Goal: Navigation & Orientation: Find specific page/section

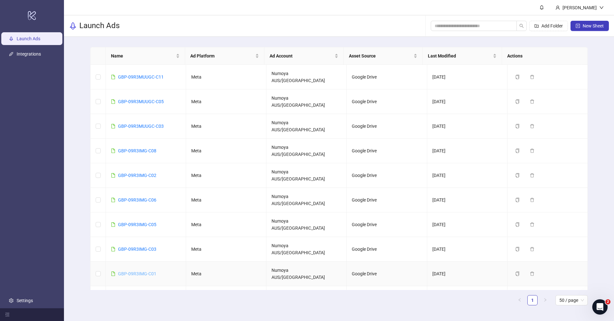
click at [150, 271] on link "GBP-09R3IMG-C01" at bounding box center [137, 273] width 38 height 5
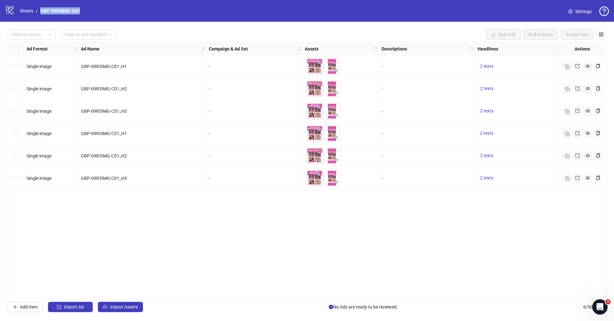
drag, startPoint x: 84, startPoint y: 8, endPoint x: 40, endPoint y: 10, distance: 43.8
click at [40, 10] on div "logo/logo-mobile Sheets / GBP-09R3IMG-C01 Settings" at bounding box center [306, 11] width 603 height 12
copy link "GBP-09R3IMG-C01"
click at [238, 245] on div "Ad Format Ad Name Campaign & Ad Set Assets Descriptions Headlines Primary Texts…" at bounding box center [307, 170] width 598 height 257
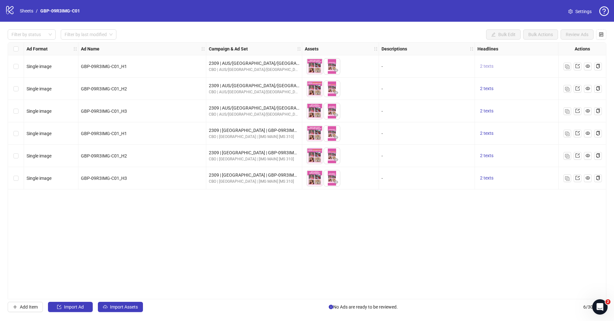
click at [481, 66] on span "2 texts" at bounding box center [486, 66] width 13 height 5
click at [585, 58] on button "button" at bounding box center [586, 61] width 10 height 10
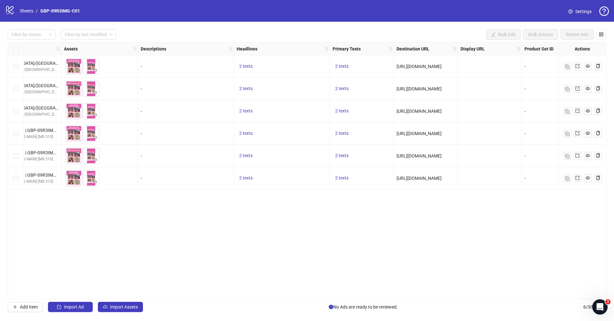
scroll to position [0, 247]
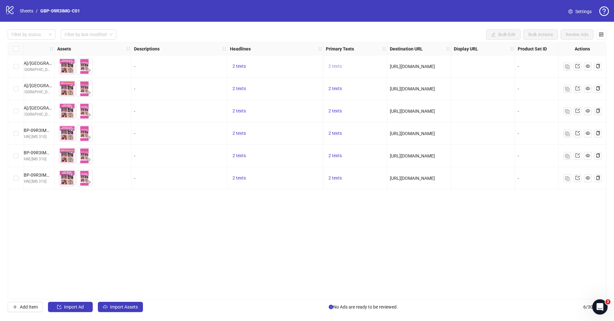
click at [334, 64] on span "2 texts" at bounding box center [334, 66] width 13 height 5
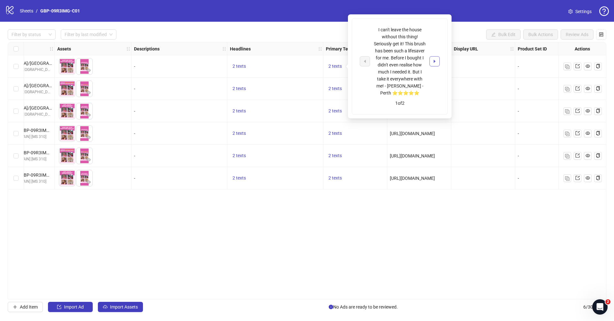
click at [434, 59] on icon "caret-right" at bounding box center [434, 61] width 4 height 4
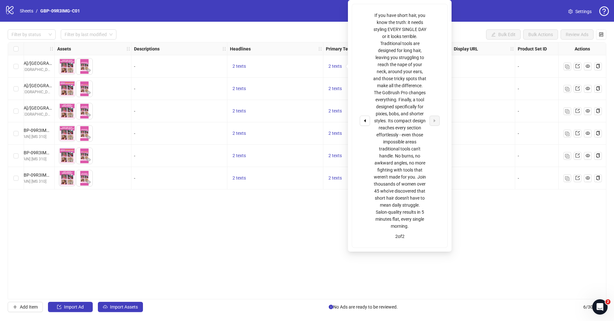
click at [514, 221] on div "Ad Format Ad Name Campaign & Ad Set Assets Descriptions Headlines Primary Texts…" at bounding box center [307, 170] width 598 height 257
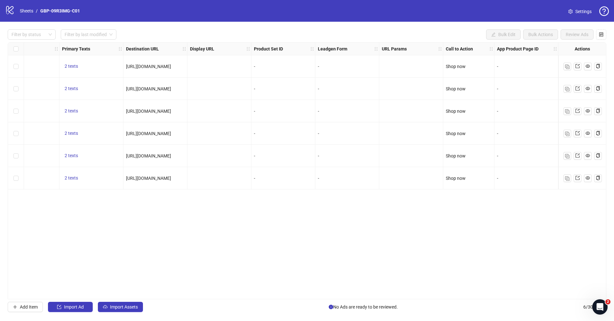
scroll to position [0, 0]
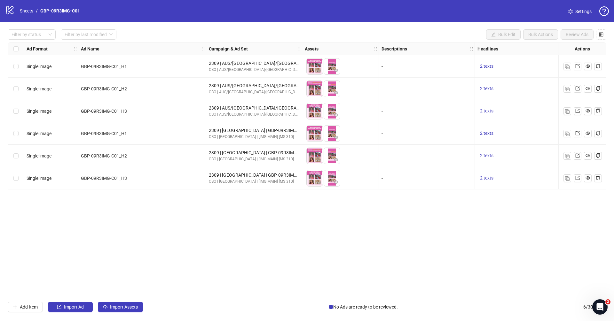
click at [26, 6] on div "logo/logo-mobile Sheets / GBP-09R3IMG-C01" at bounding box center [43, 11] width 77 height 12
click at [26, 9] on link "Sheets" at bounding box center [27, 10] width 16 height 7
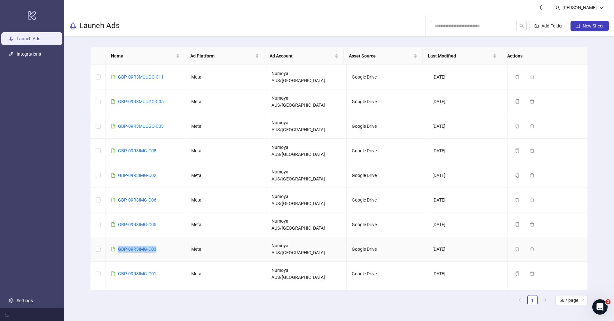
drag, startPoint x: 163, startPoint y: 202, endPoint x: 117, endPoint y: 200, distance: 46.1
click at [117, 237] on td "GBP-09R3IMG-C03" at bounding box center [146, 249] width 80 height 25
copy link "GBP-09R3IMG-C03"
click at [133, 247] on link "GBP-09R3IMG-C03" at bounding box center [137, 249] width 38 height 5
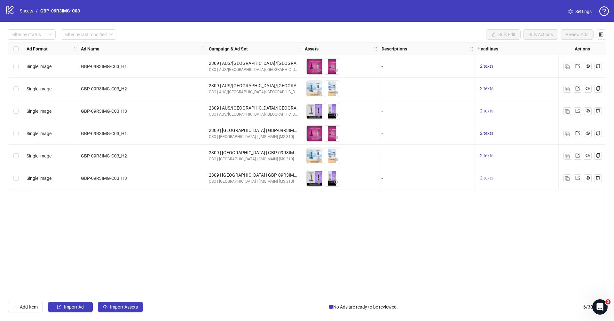
click at [490, 180] on span "2 texts" at bounding box center [486, 177] width 13 height 5
click at [586, 174] on icon "caret-right" at bounding box center [585, 173] width 4 height 4
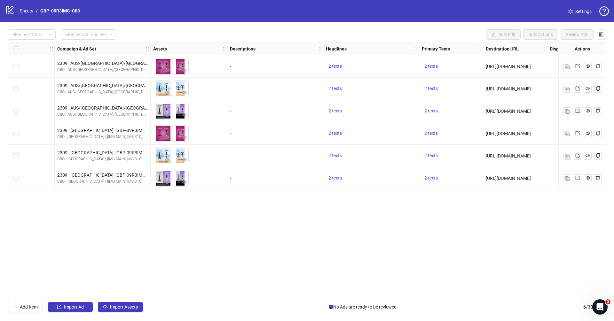
click at [427, 61] on div "2 texts" at bounding box center [451, 66] width 64 height 22
click at [428, 65] on span "2 texts" at bounding box center [430, 66] width 13 height 5
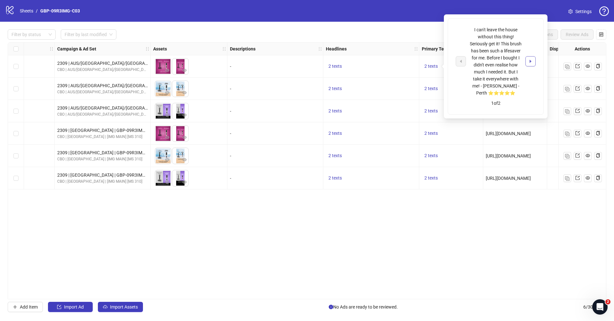
click at [533, 63] on button "button" at bounding box center [530, 61] width 10 height 10
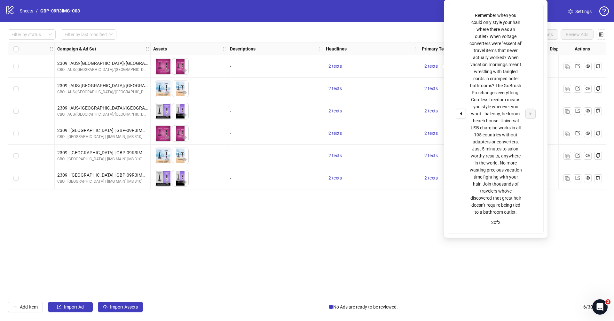
click at [389, 247] on div "Ad Format Ad Name Campaign & Ad Set Assets Descriptions Headlines Primary Texts…" at bounding box center [307, 170] width 598 height 257
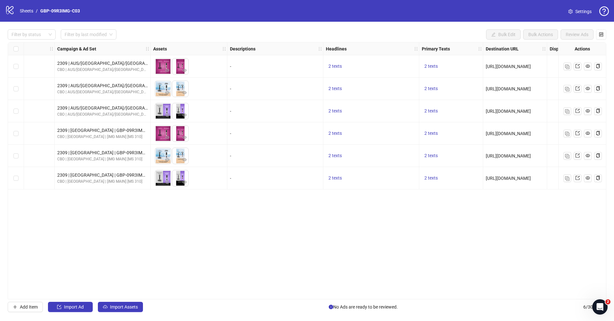
drag, startPoint x: 397, startPoint y: 295, endPoint x: 399, endPoint y: 297, distance: 3.6
click at [397, 295] on div "Ad Format Ad Name Campaign & Ad Set Assets Descriptions Headlines Primary Texts…" at bounding box center [307, 170] width 598 height 257
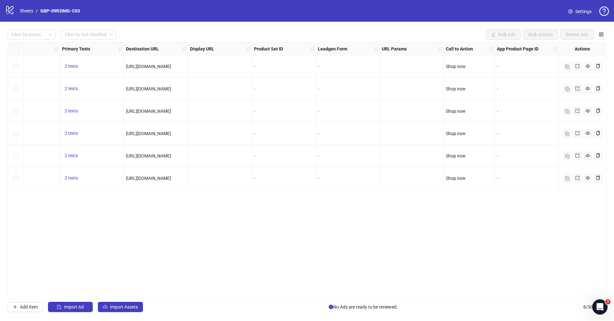
scroll to position [0, 0]
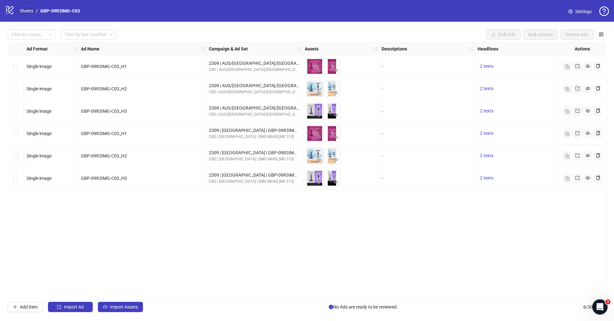
click at [33, 12] on link "Sheets" at bounding box center [27, 10] width 16 height 7
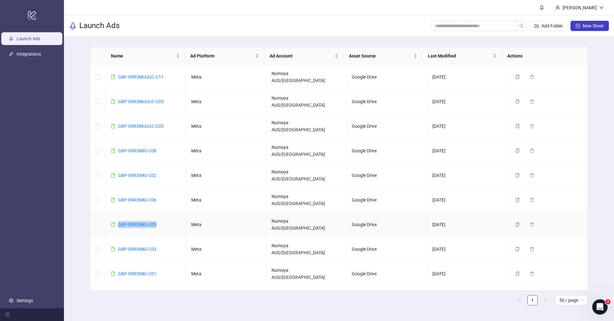
drag, startPoint x: 158, startPoint y: 182, endPoint x: 107, endPoint y: 179, distance: 50.9
click at [107, 212] on td "GBP-09R3IMG-C05" at bounding box center [146, 224] width 80 height 25
copy link "GBP-09R3IMG-C05"
click at [134, 222] on link "GBP-09R3IMG-C05" at bounding box center [137, 224] width 38 height 5
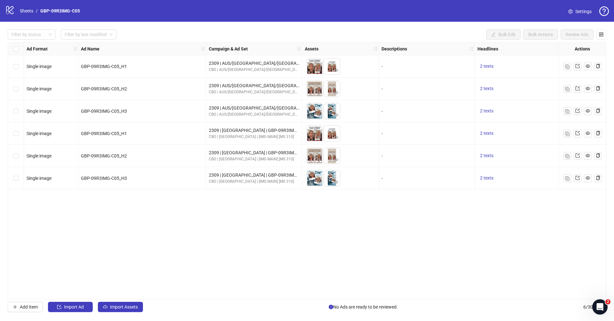
scroll to position [0, 463]
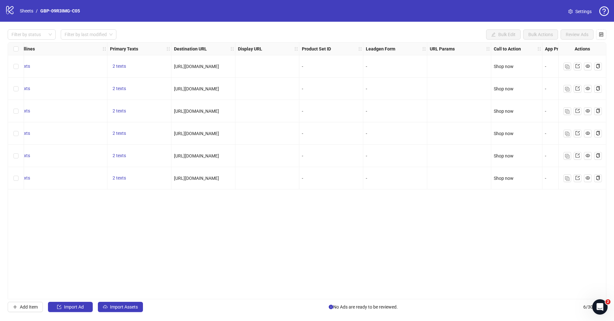
drag, startPoint x: 351, startPoint y: 297, endPoint x: 397, endPoint y: 298, distance: 46.7
click at [397, 298] on div "Ad Format Ad Name Campaign & Ad Set Assets Descriptions Headlines Primary Texts…" at bounding box center [307, 170] width 598 height 257
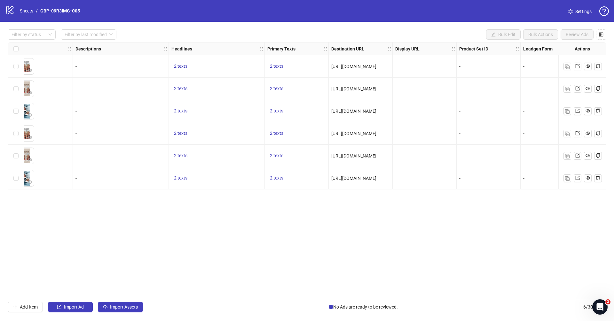
scroll to position [0, 0]
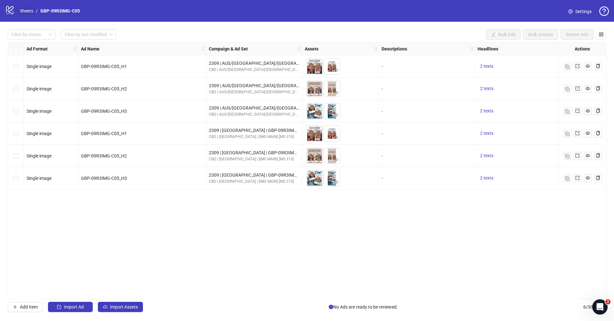
click at [27, 11] on link "Sheets" at bounding box center [27, 10] width 16 height 7
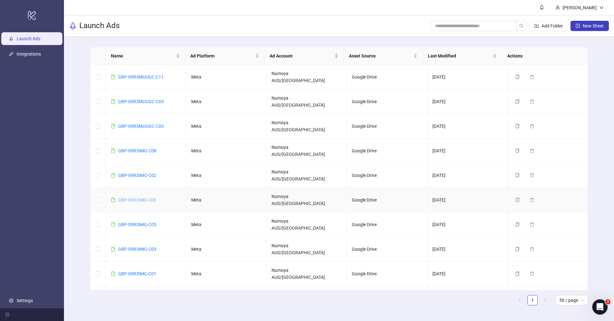
click at [149, 197] on link "GBP-09R3IMG-C06" at bounding box center [137, 199] width 38 height 5
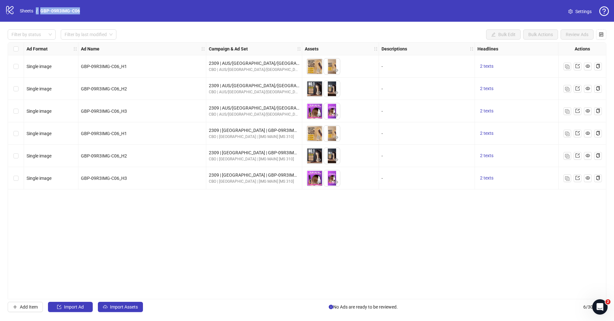
drag, startPoint x: 85, startPoint y: 14, endPoint x: 36, endPoint y: 13, distance: 49.2
click at [36, 13] on div "logo/logo-mobile Sheets / GBP-09R3IMG-C06 Settings" at bounding box center [306, 11] width 603 height 12
copy ol "/ GBP-09R3IMG-C06"
click at [86, 13] on div "logo/logo-mobile Sheets / GBP-09R3IMG-C06 Settings" at bounding box center [306, 11] width 603 height 12
click at [85, 13] on div "logo/logo-mobile Sheets / GBP-09R3IMG-C06 Settings" at bounding box center [306, 11] width 603 height 12
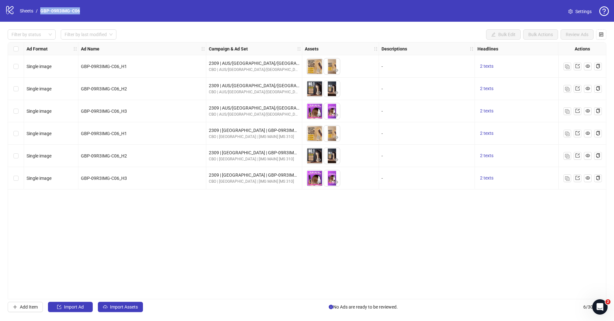
drag, startPoint x: 66, startPoint y: 12, endPoint x: 38, endPoint y: 12, distance: 27.8
click at [38, 12] on div "logo/logo-mobile Sheets / GBP-09R3IMG-C06 Settings" at bounding box center [306, 11] width 603 height 12
copy ol "GBP-09R3IMG-C06"
click at [173, 199] on div "Ad Format Ad Name Campaign & Ad Set Assets Descriptions Headlines Primary Texts…" at bounding box center [307, 170] width 598 height 257
click at [339, 302] on div "Add Item Import Ad Import Assets No Ads are ready to be reviewed. 6 / 300 items" at bounding box center [307, 307] width 598 height 10
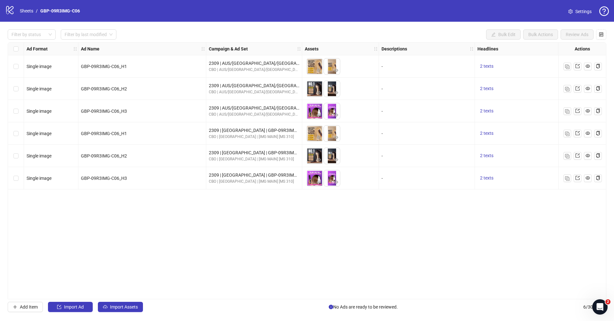
drag, startPoint x: 340, startPoint y: 299, endPoint x: 506, endPoint y: 298, distance: 165.8
click at [506, 298] on div "Ad Format Ad Name Campaign & Ad Set Assets Descriptions Headlines Primary Texts…" at bounding box center [307, 170] width 598 height 257
click at [33, 13] on link "Sheets" at bounding box center [27, 10] width 16 height 7
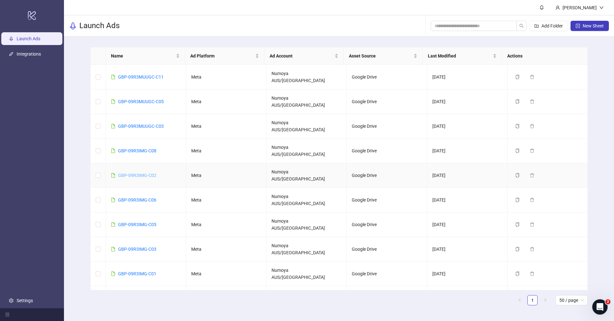
click at [138, 173] on link "GBP-09R3IMG-C02" at bounding box center [137, 175] width 38 height 5
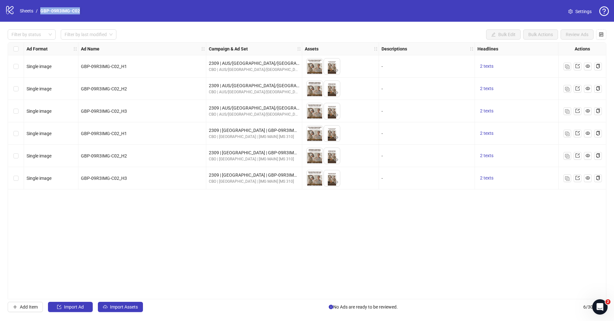
drag, startPoint x: 85, startPoint y: 10, endPoint x: 40, endPoint y: 10, distance: 45.4
click at [40, 10] on div "logo/logo-mobile Sheets / GBP-09R3IMG-C02 Settings" at bounding box center [306, 11] width 603 height 12
copy link "GBP-09R3IMG-C02"
click at [220, 244] on div "Ad Format Ad Name Campaign & Ad Set Assets Descriptions Headlines Primary Texts…" at bounding box center [307, 170] width 598 height 257
click at [24, 10] on link "Sheets" at bounding box center [27, 10] width 16 height 7
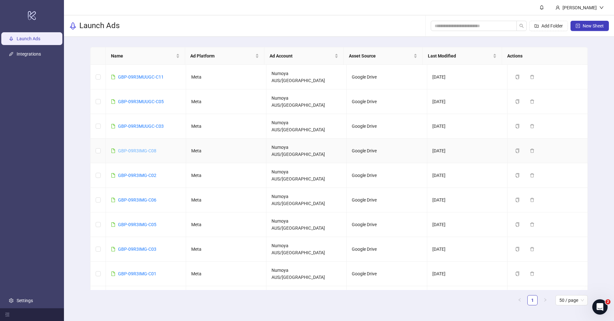
click at [149, 148] on link "GBP-09R3IMG-C08" at bounding box center [137, 150] width 38 height 5
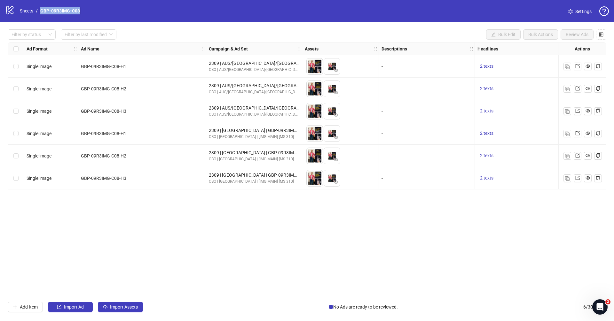
drag, startPoint x: 83, startPoint y: 11, endPoint x: 40, endPoint y: 7, distance: 43.3
click at [40, 7] on div "logo/logo-mobile Sheets / GBP-09R3IMG-C08 Settings" at bounding box center [306, 11] width 603 height 12
copy link "GBP-09R3IMG-C08"
click at [199, 217] on div "Ad Format Ad Name Campaign & Ad Set Assets Descriptions Headlines Primary Texts…" at bounding box center [307, 170] width 598 height 257
click at [29, 12] on link "Sheets" at bounding box center [27, 10] width 16 height 7
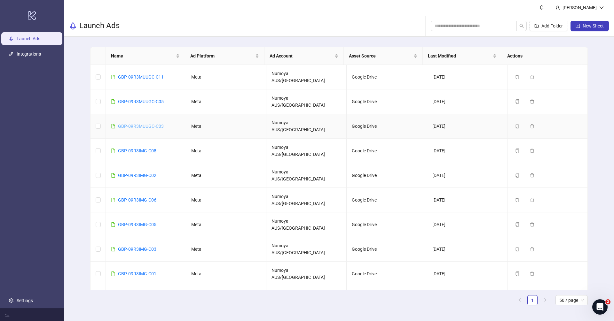
click at [156, 124] on link "GBP-09R3MUUGC-C03" at bounding box center [141, 126] width 46 height 5
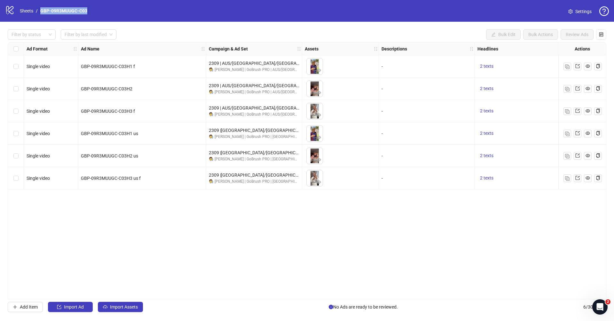
drag, startPoint x: 97, startPoint y: 10, endPoint x: 41, endPoint y: 10, distance: 55.9
click at [41, 10] on div "logo/logo-mobile Sheets / GBP-09R3MUUGC-C03 Settings" at bounding box center [306, 11] width 603 height 12
copy link "GBP-09R3MUUGC-C03"
click at [183, 205] on div "Ad Format Ad Name Campaign & Ad Set Assets Descriptions Headlines Primary Texts…" at bounding box center [307, 170] width 598 height 257
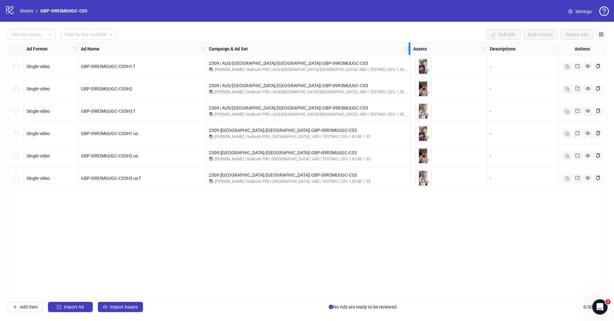
drag, startPoint x: 301, startPoint y: 49, endPoint x: 409, endPoint y: 57, distance: 108.6
click at [409, 57] on div "Ad Format Ad Name Campaign & Ad Set Assets Descriptions Headlines Primary Texts…" at bounding box center [439, 115] width 862 height 147
drag, startPoint x: 290, startPoint y: 304, endPoint x: 296, endPoint y: 299, distance: 7.0
click at [290, 304] on div "Add Item Import Ad Import Assets No Ads are ready to be reviewed. 6 / 300 items" at bounding box center [307, 307] width 598 height 10
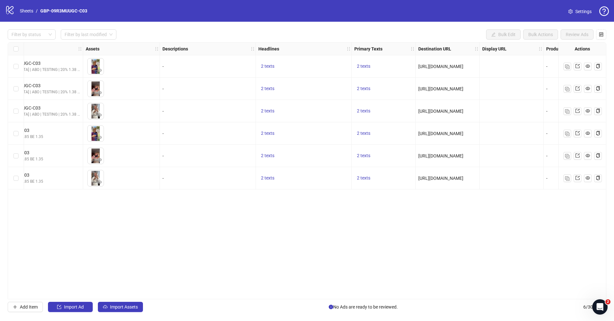
scroll to position [0, 619]
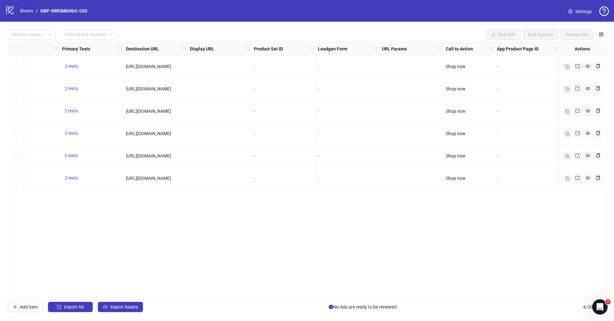
click at [23, 8] on link "Sheets" at bounding box center [27, 10] width 16 height 7
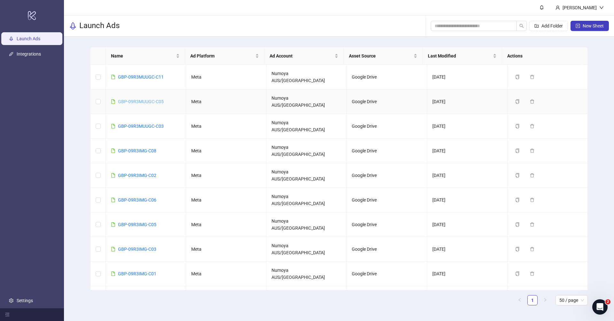
click at [146, 99] on link "GBP-09R3MUUGC-C05" at bounding box center [141, 101] width 46 height 5
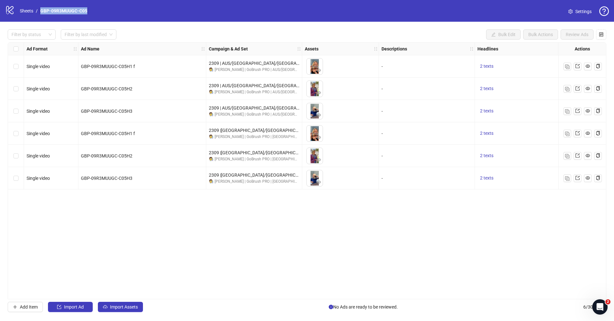
drag, startPoint x: 104, startPoint y: 15, endPoint x: 40, endPoint y: 12, distance: 64.6
click at [40, 12] on div "logo/logo-mobile Sheets / GBP-09R3MUUGC-C05 Settings" at bounding box center [306, 11] width 603 height 12
copy link "GBP-09R3MUUGC-C05"
click at [231, 225] on div "Ad Format Ad Name Campaign & Ad Set Assets Descriptions Headlines Primary Texts…" at bounding box center [307, 170] width 598 height 257
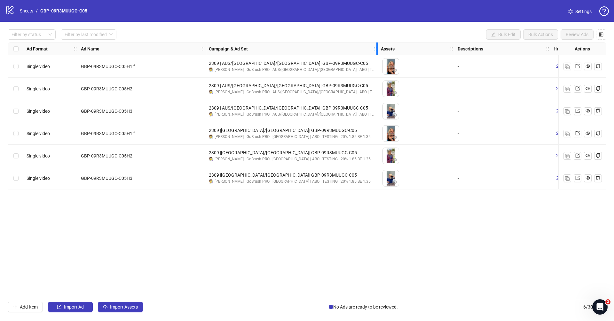
drag, startPoint x: 301, startPoint y: 48, endPoint x: 379, endPoint y: 47, distance: 78.0
click at [378, 49] on icon "holder" at bounding box center [379, 49] width 4 height 4
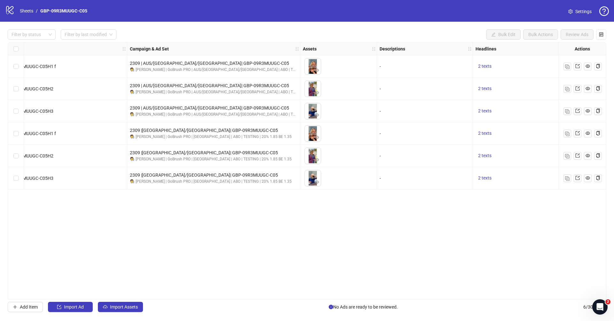
scroll to position [0, 86]
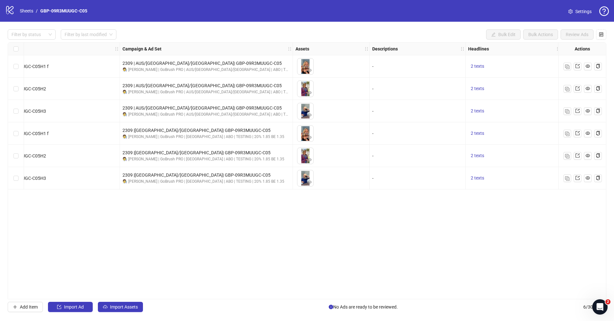
drag, startPoint x: 349, startPoint y: 296, endPoint x: 352, endPoint y: 297, distance: 3.3
click at [349, 296] on div "Ad Format Ad Name Campaign & Ad Set Assets Descriptions Headlines Primary Texts…" at bounding box center [307, 170] width 598 height 257
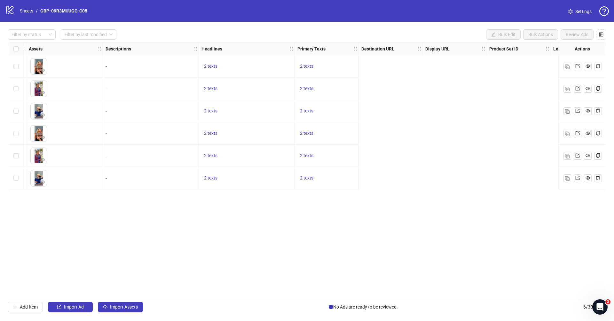
scroll to position [0, 0]
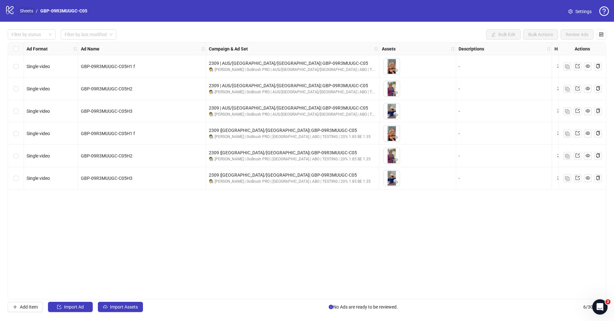
click at [27, 12] on link "Sheets" at bounding box center [27, 10] width 16 height 7
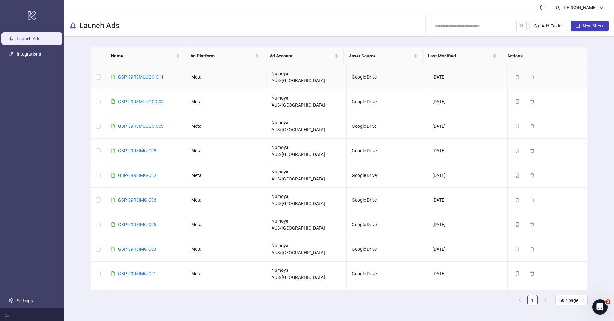
click at [130, 68] on td "GBP-09R3MUUGC-C11" at bounding box center [146, 77] width 80 height 25
click at [131, 74] on link "GBP-09R3MUUGC-C11" at bounding box center [141, 76] width 46 height 5
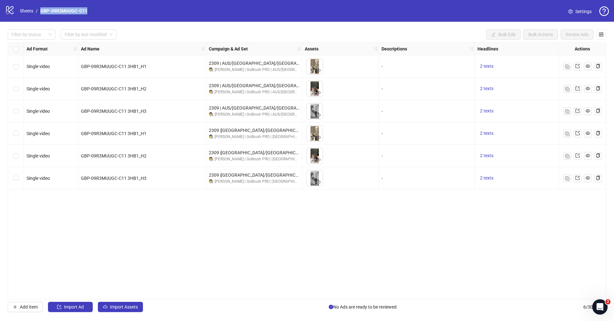
drag, startPoint x: 104, startPoint y: 12, endPoint x: 41, endPoint y: 12, distance: 63.3
click at [41, 12] on div "logo/logo-mobile Sheets / GBP-09R3MUUGC-C11 Settings" at bounding box center [306, 11] width 603 height 12
copy link "GBP-09R3MUUGC-C11"
click at [213, 242] on div "Ad Format Ad Name Campaign & Ad Set Assets Descriptions Headlines Primary Texts…" at bounding box center [307, 170] width 598 height 257
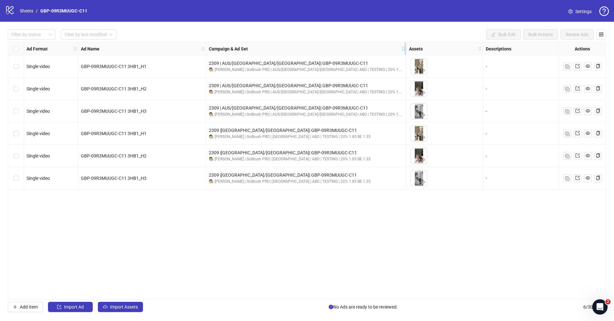
drag, startPoint x: 301, startPoint y: 48, endPoint x: 419, endPoint y: 52, distance: 118.3
click at [406, 52] on div "Resize Campaign & Ad Set column" at bounding box center [405, 48] width 2 height 12
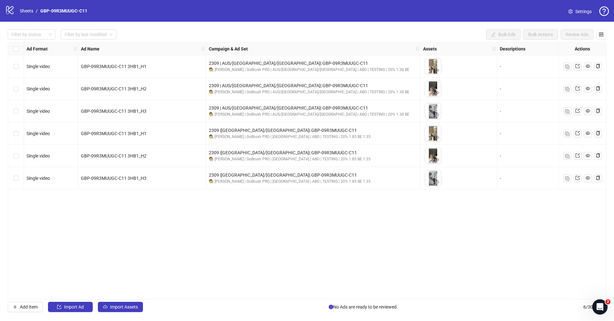
click at [292, 300] on div "Filter by status Filter by last modified Bulk Edit Bulk Actions Review Ads Ad F…" at bounding box center [307, 171] width 614 height 298
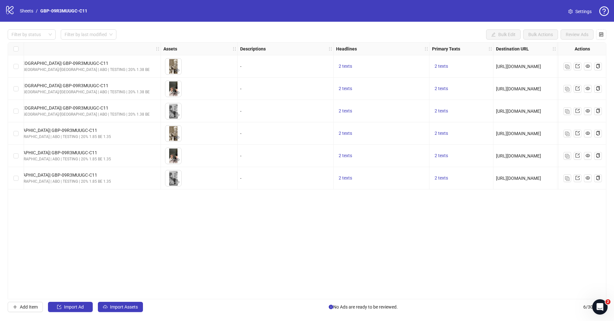
scroll to position [0, 180]
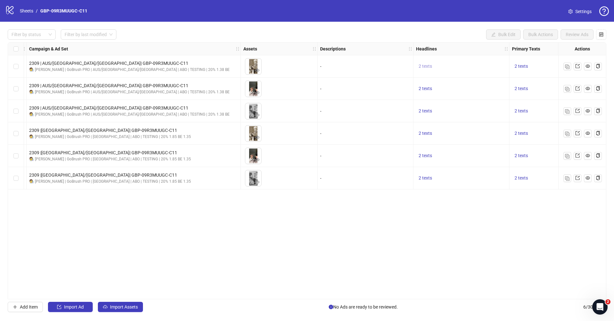
click at [426, 64] on span "2 texts" at bounding box center [424, 66] width 13 height 5
click at [27, 9] on link "Sheets" at bounding box center [27, 10] width 16 height 7
